Goal: Information Seeking & Learning: Learn about a topic

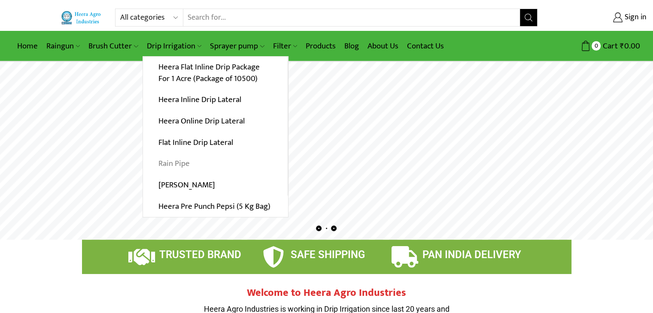
click at [184, 163] on link "Rain Pipe" at bounding box center [215, 163] width 145 height 21
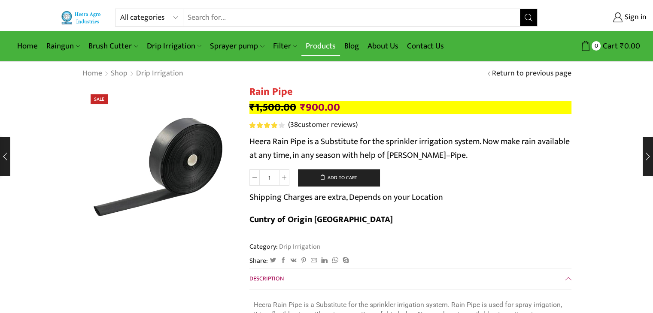
click at [311, 46] on link "Products" at bounding box center [320, 46] width 39 height 20
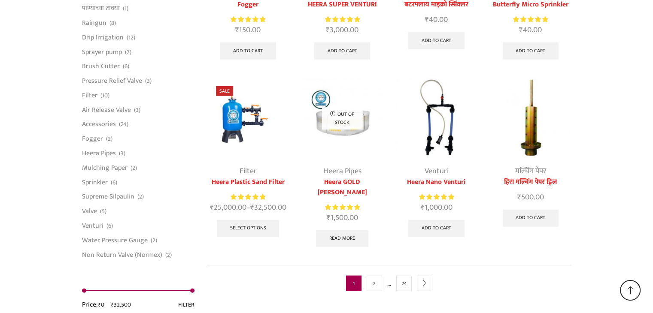
scroll to position [2217, 0]
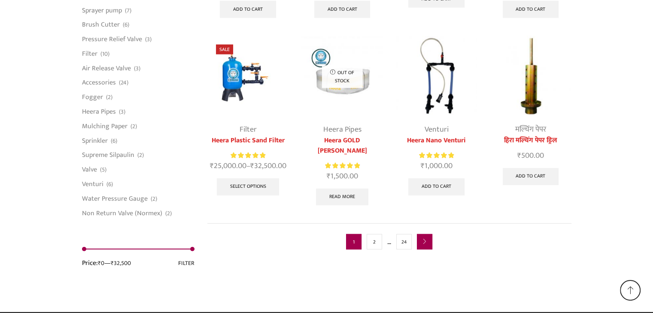
click at [420, 234] on link "next" at bounding box center [424, 241] width 15 height 15
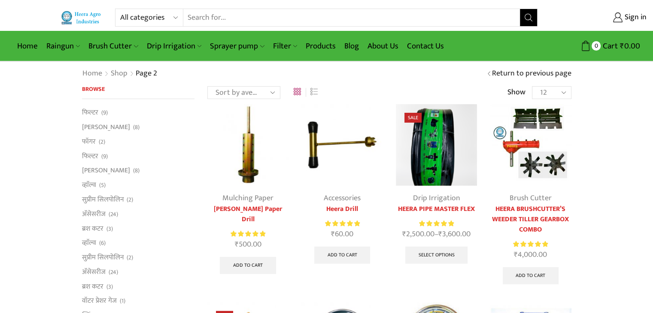
click at [523, 51] on div "Home Raingun Heera Rain Gun (1.25″) Raingun (1.50″) Heera Rain Gun Complete Set…" at bounding box center [273, 46] width 520 height 20
click at [324, 23] on input "Search input" at bounding box center [351, 17] width 337 height 17
type input "rain pipe"
click at [520, 9] on button "Search" at bounding box center [528, 17] width 17 height 17
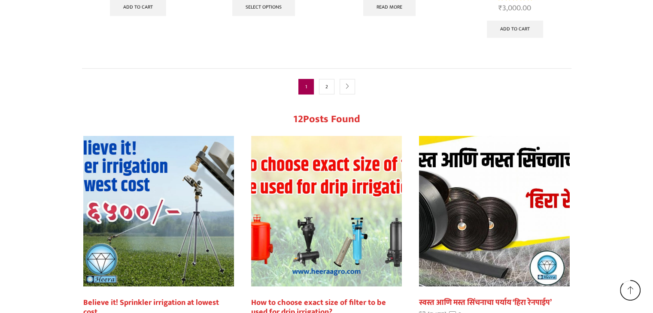
scroll to position [841, 0]
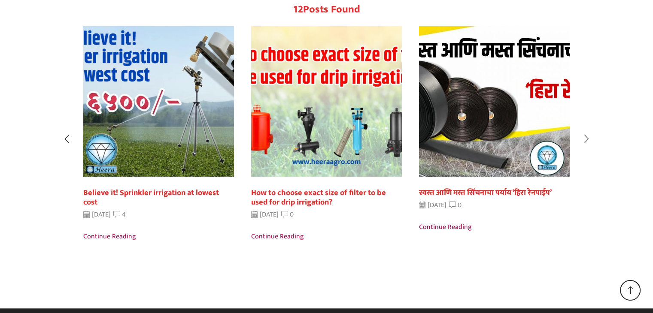
click at [489, 193] on link "स्वस्त आणि मस्त सिंचनाचा पर्याय ‘हिरा रेनपाईप’" at bounding box center [485, 192] width 133 height 13
